Goal: Check status: Check status

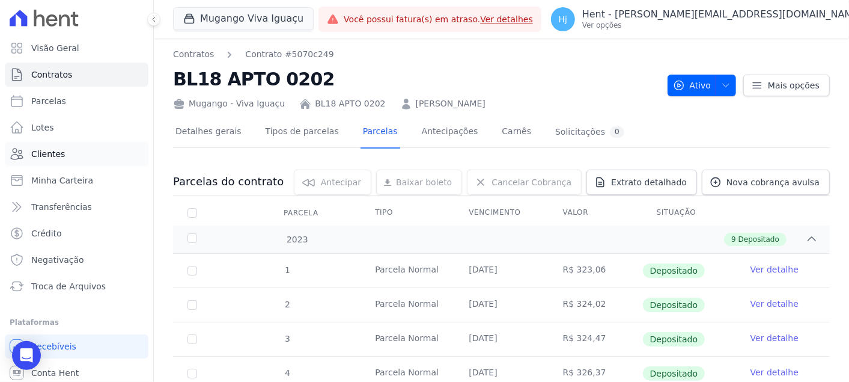
click at [48, 159] on link "Clientes" at bounding box center [77, 154] width 144 height 24
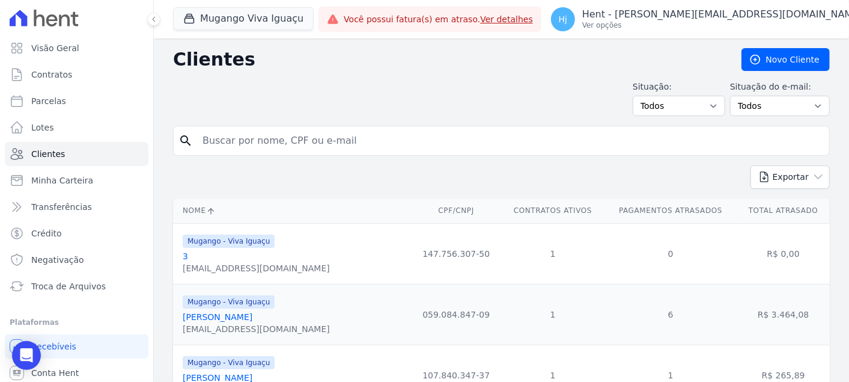
click at [261, 137] on input "search" at bounding box center [509, 141] width 629 height 24
paste input "BL26 APT 0202"
click at [261, 137] on input "BL26 APT 0202" at bounding box center [509, 141] width 629 height 24
type input "BL26 APT 0202"
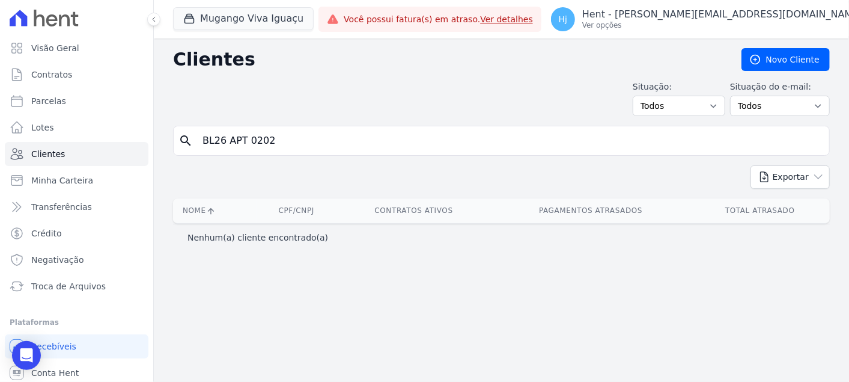
click at [487, 130] on input "BL26 APT 0202" at bounding box center [509, 141] width 629 height 24
type input "[PERSON_NAME]"
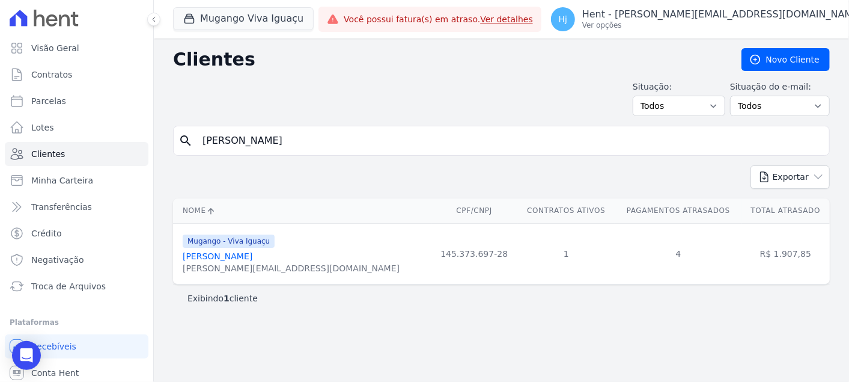
click at [252, 252] on link "[PERSON_NAME]" at bounding box center [218, 256] width 70 height 10
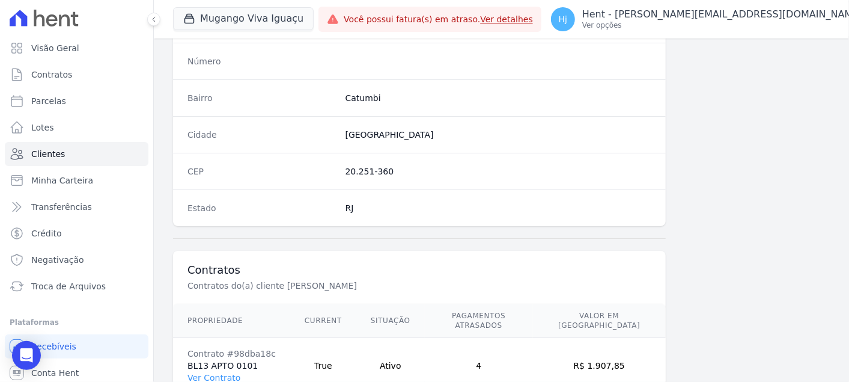
scroll to position [737, 0]
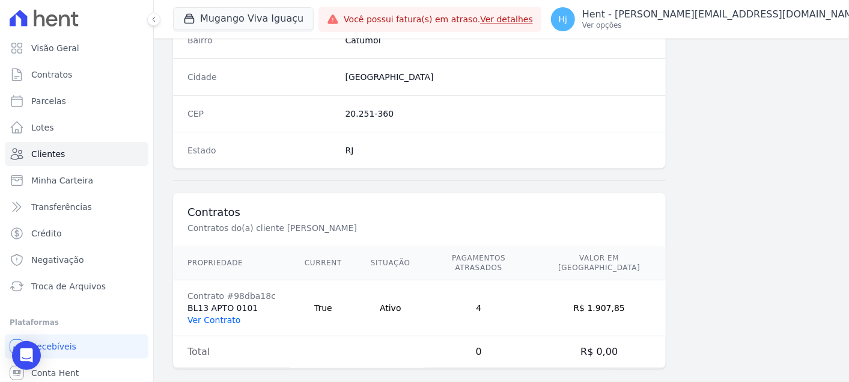
click at [218, 315] on link "Ver Contrato" at bounding box center [213, 320] width 53 height 10
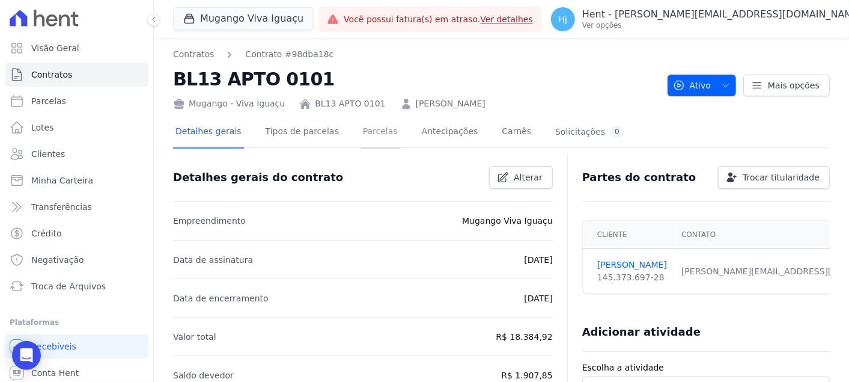
click at [361, 137] on link "Parcelas" at bounding box center [381, 133] width 40 height 32
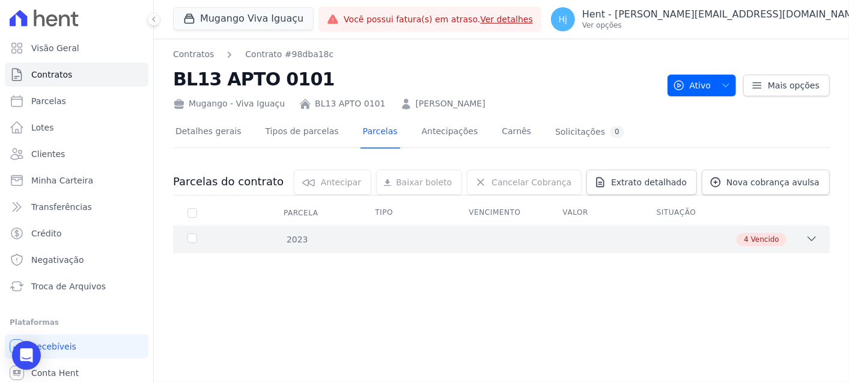
click at [536, 244] on div "4 Vencido" at bounding box center [533, 239] width 569 height 13
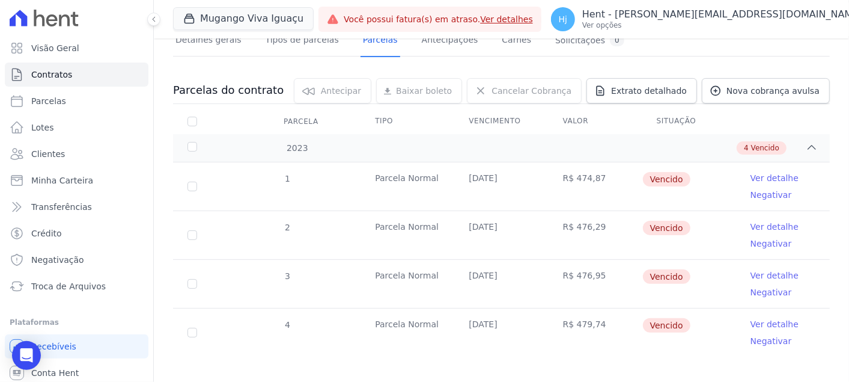
scroll to position [100, 0]
